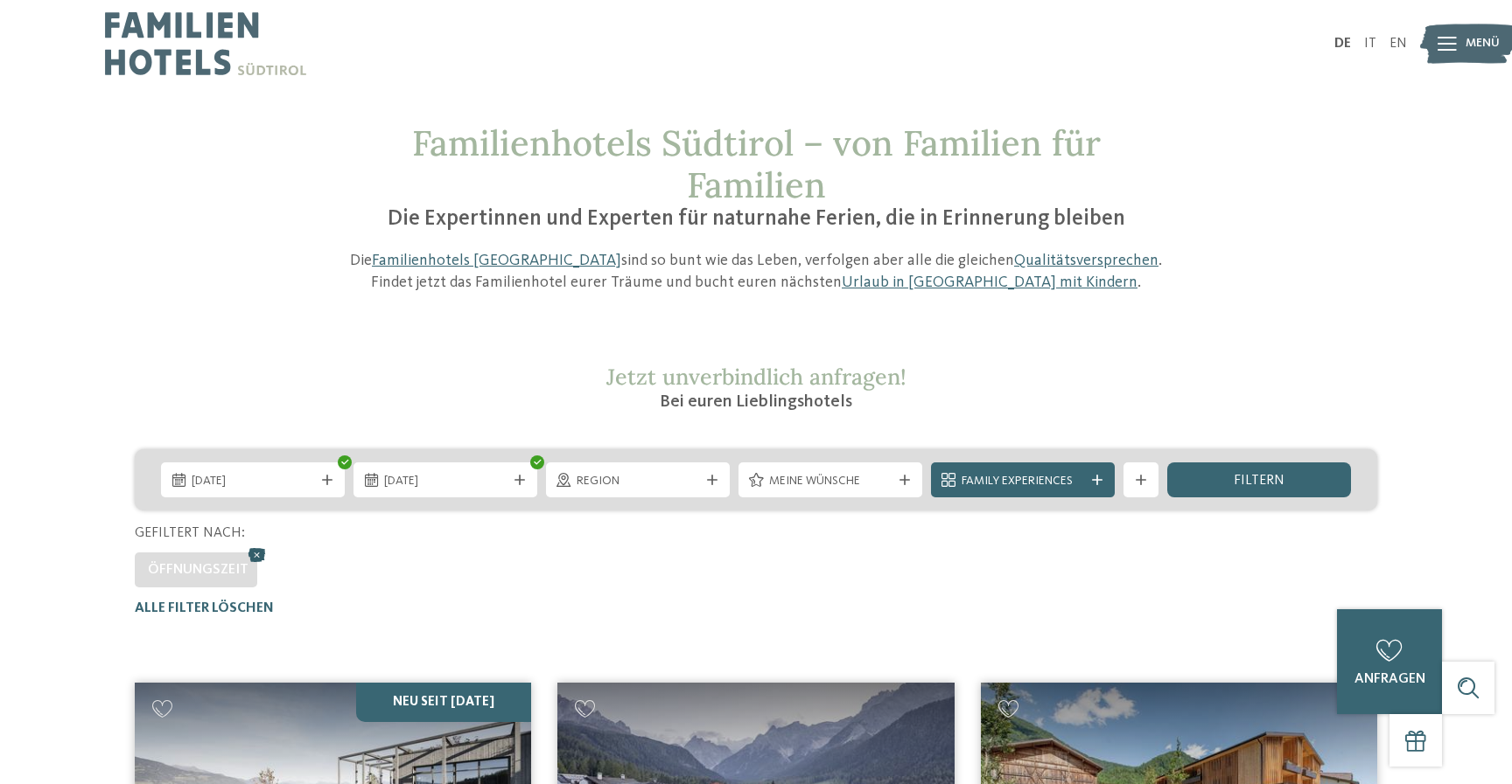
click at [252, 550] on icon at bounding box center [256, 555] width 26 height 23
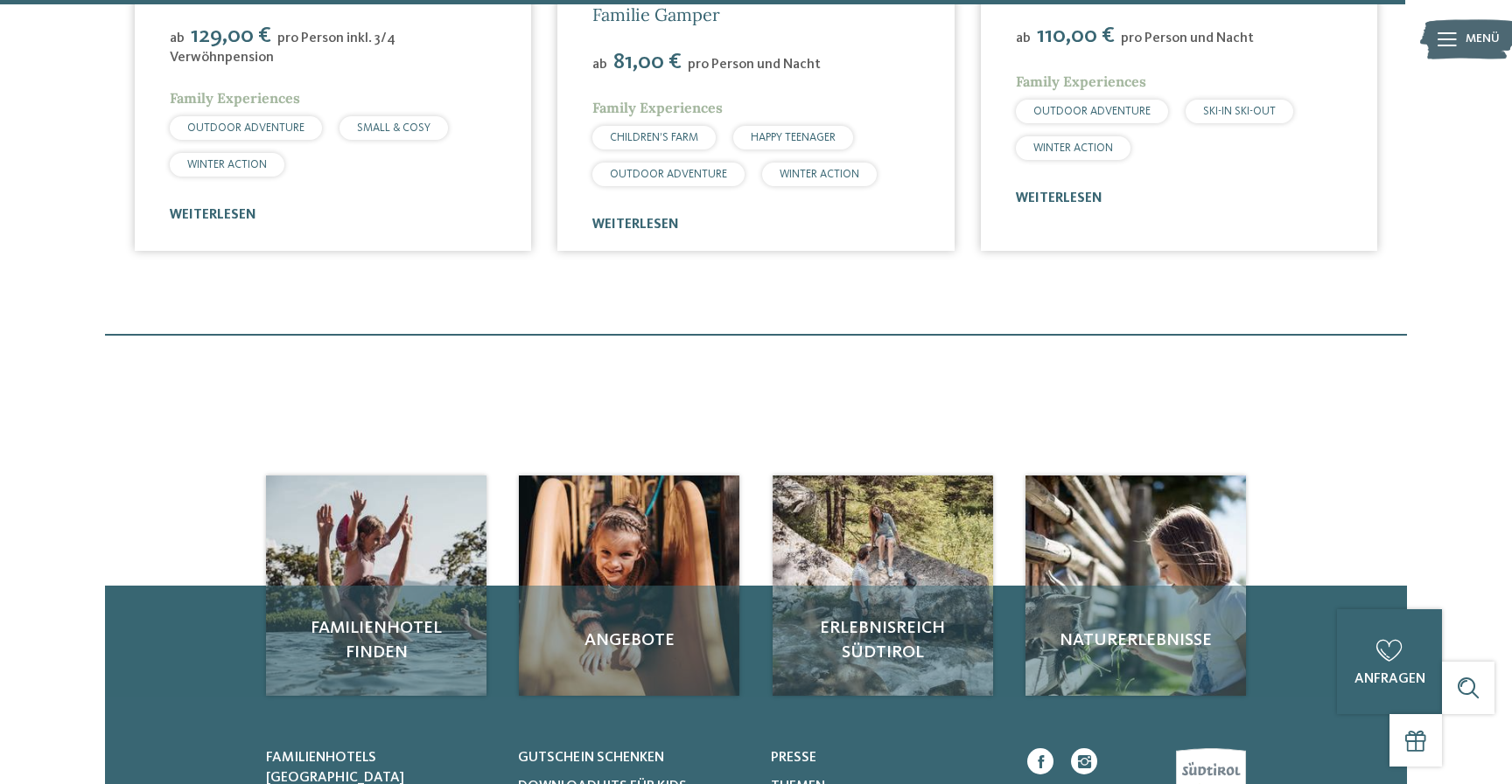
scroll to position [5943, 0]
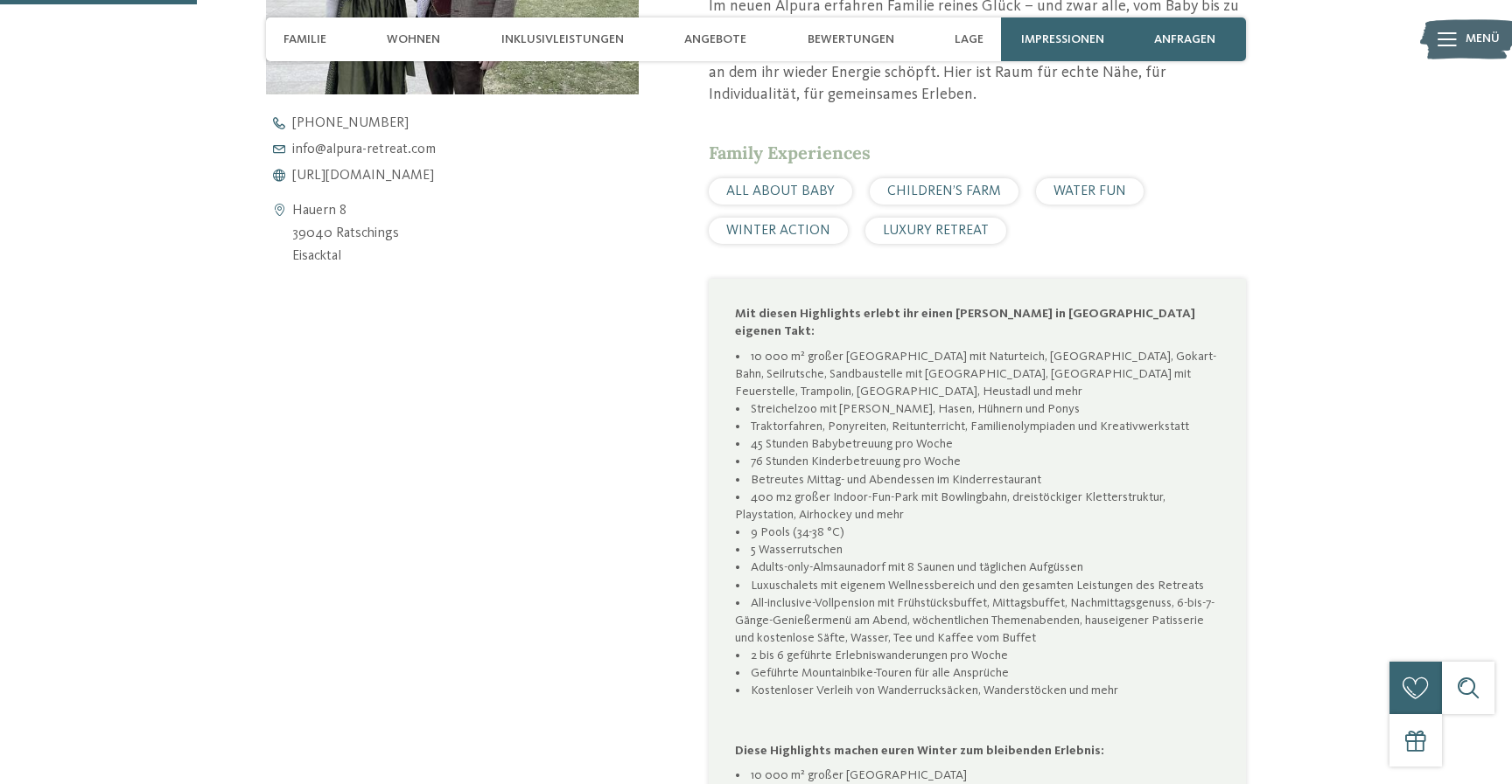
scroll to position [713, 0]
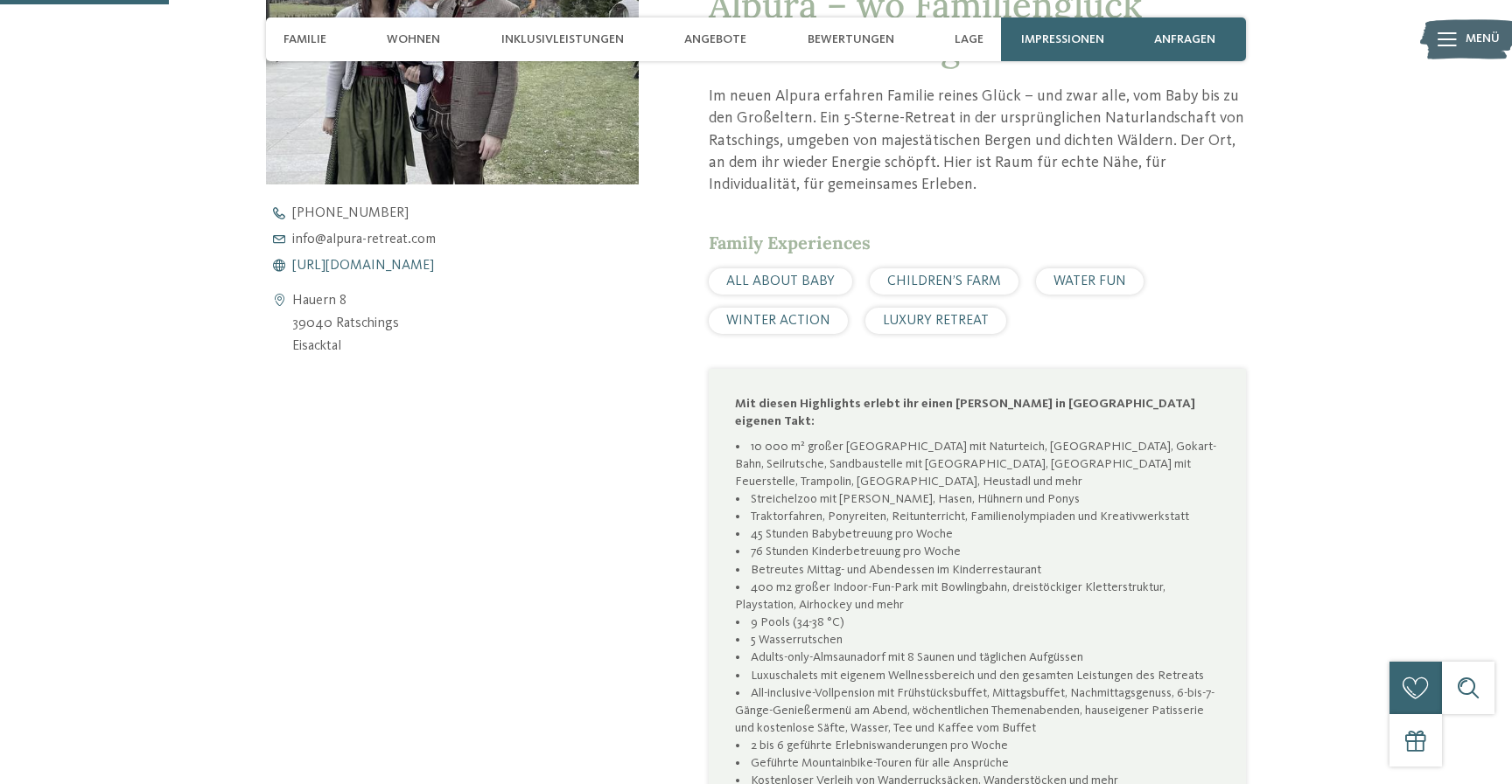
click at [406, 267] on span "https://www.alpura-retreat.com/" at bounding box center [363, 266] width 142 height 14
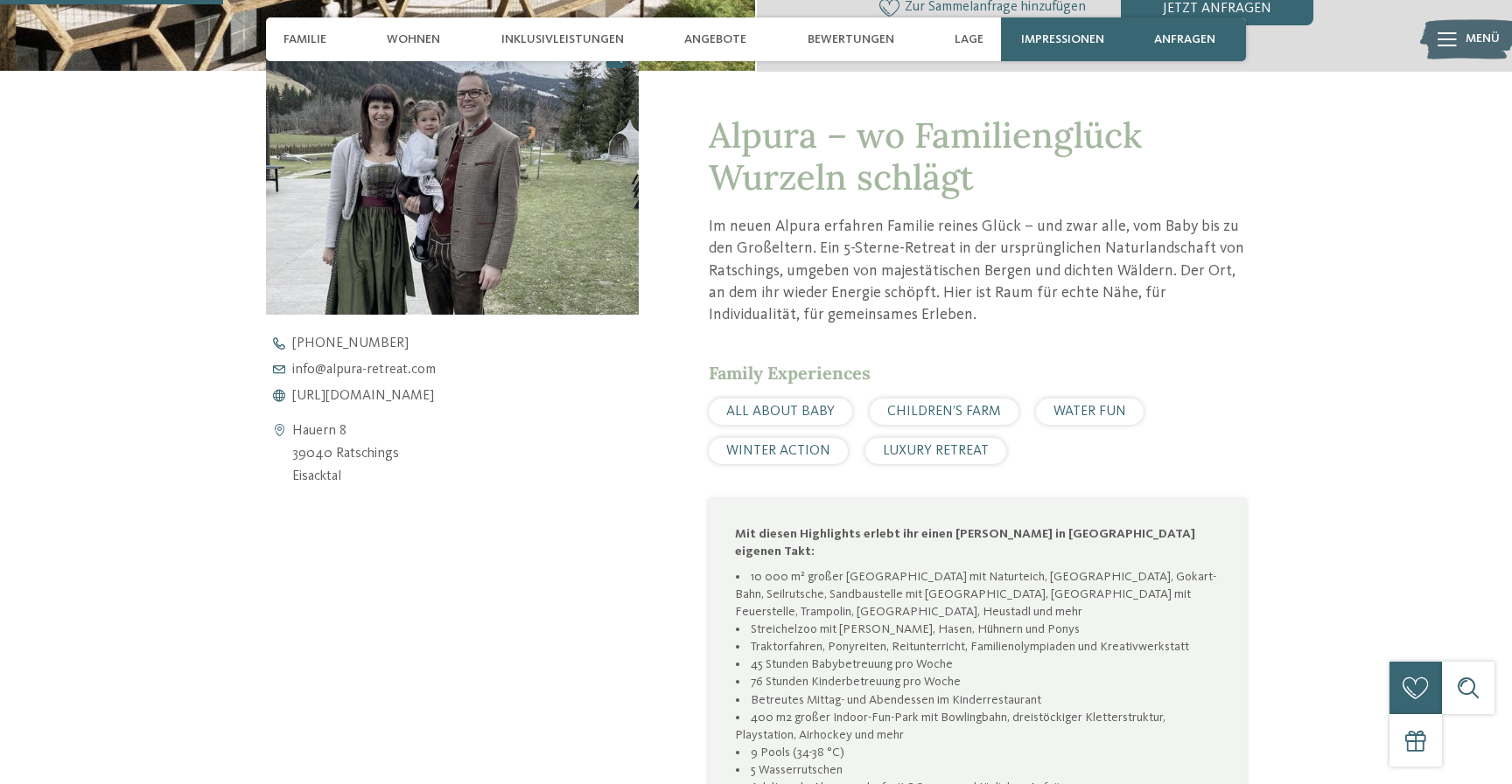
scroll to position [0, 0]
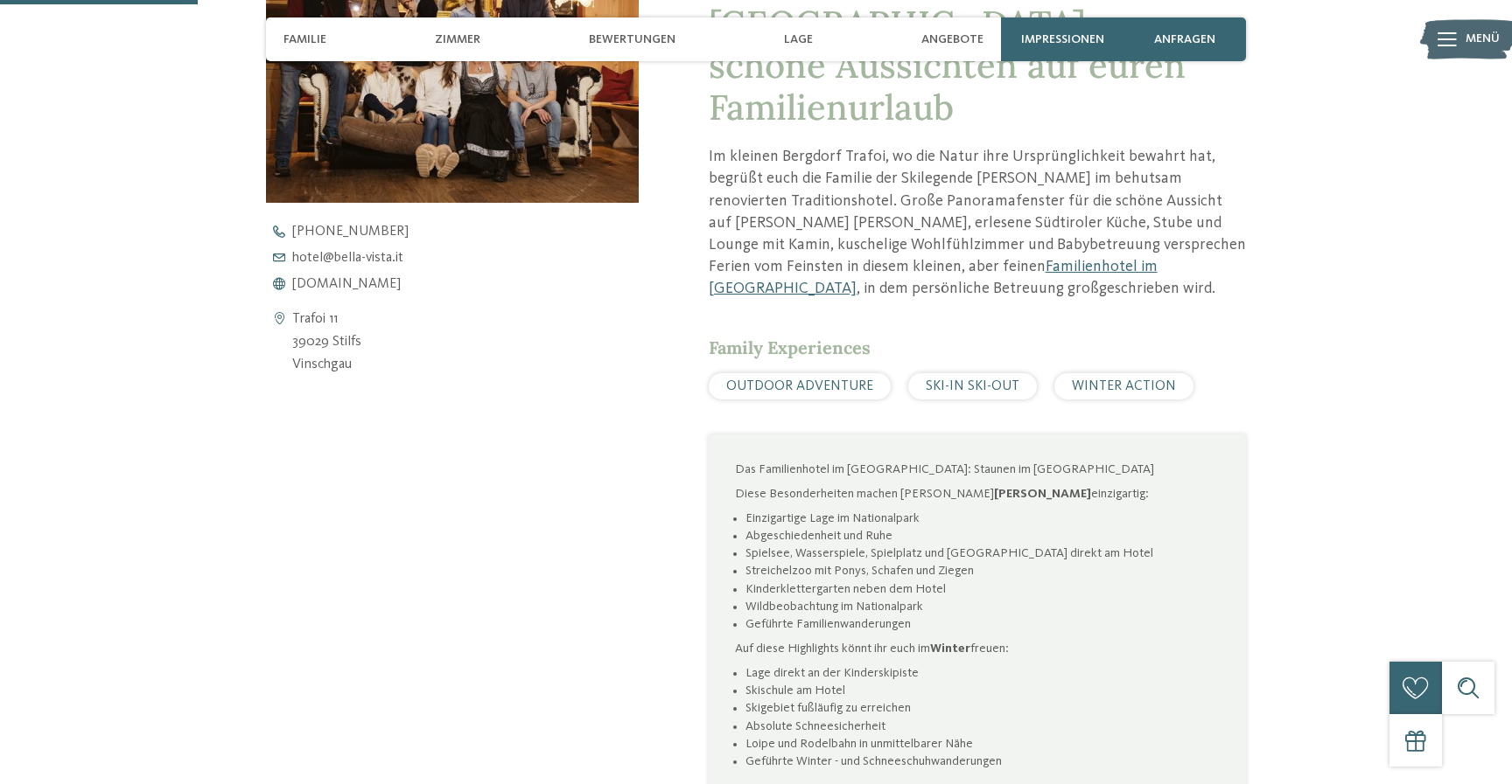
scroll to position [696, 0]
click at [367, 285] on span "www.bella-vista.it" at bounding box center [347, 282] width 108 height 14
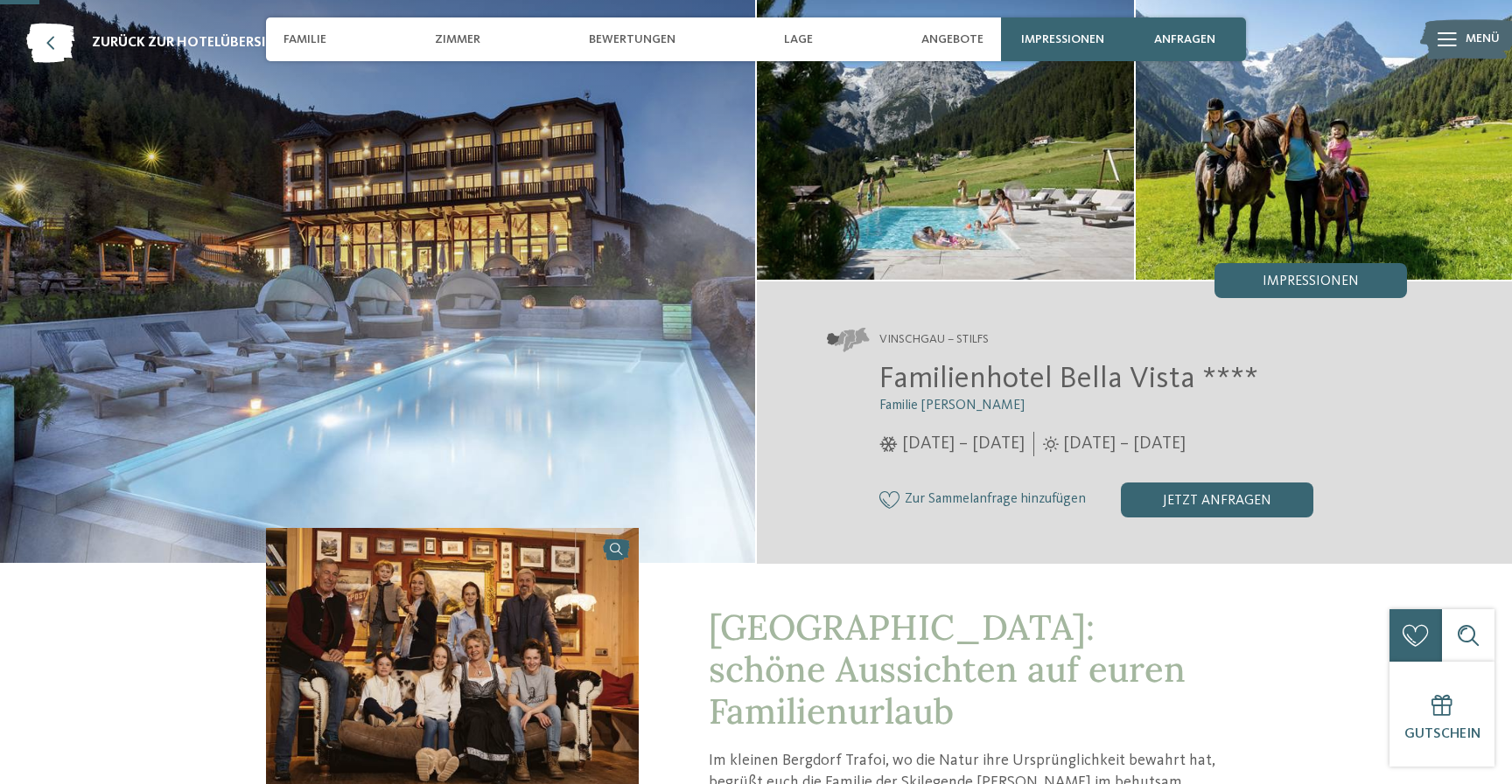
scroll to position [0, 0]
